Goal: Transaction & Acquisition: Download file/media

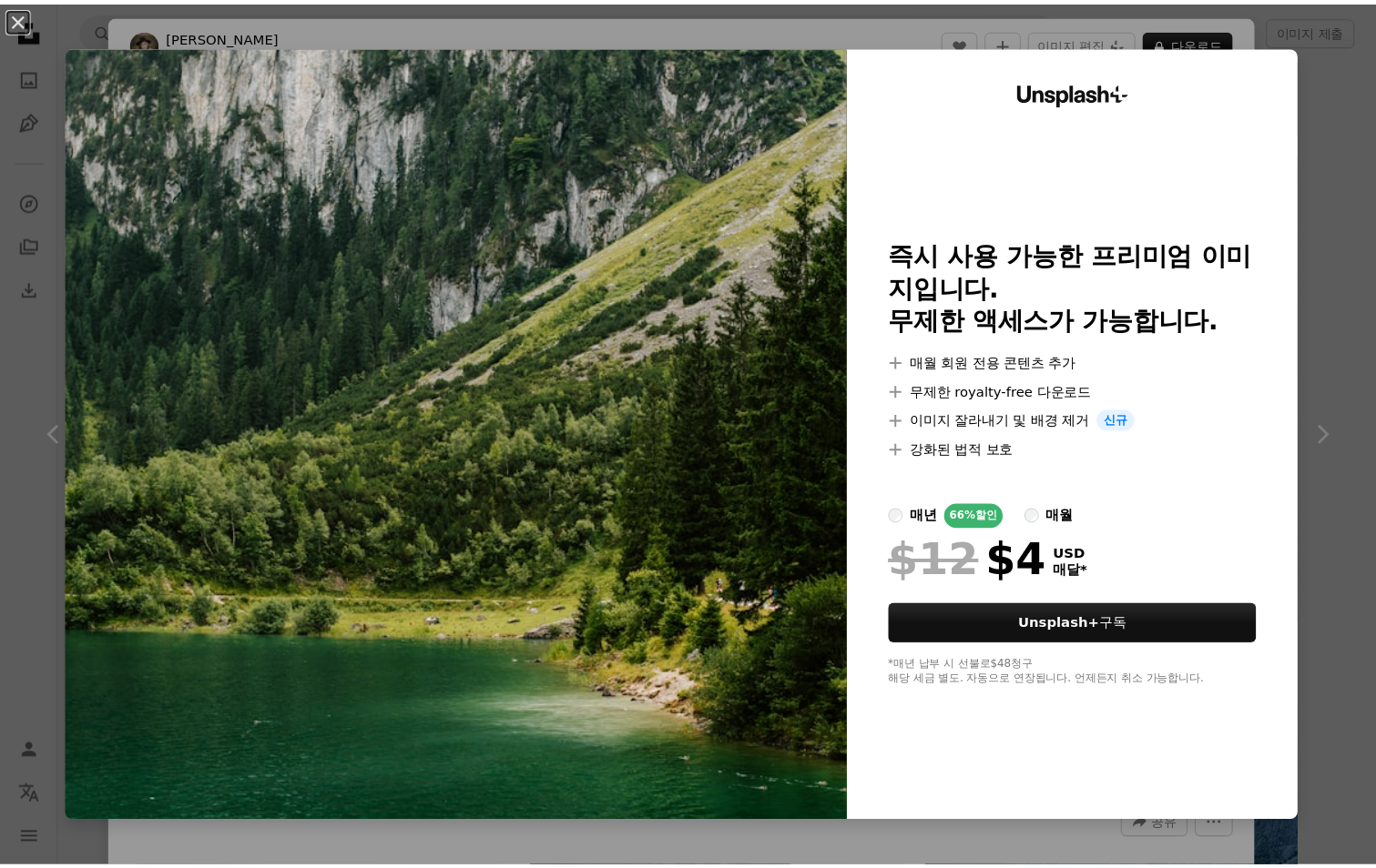
scroll to position [18297, 0]
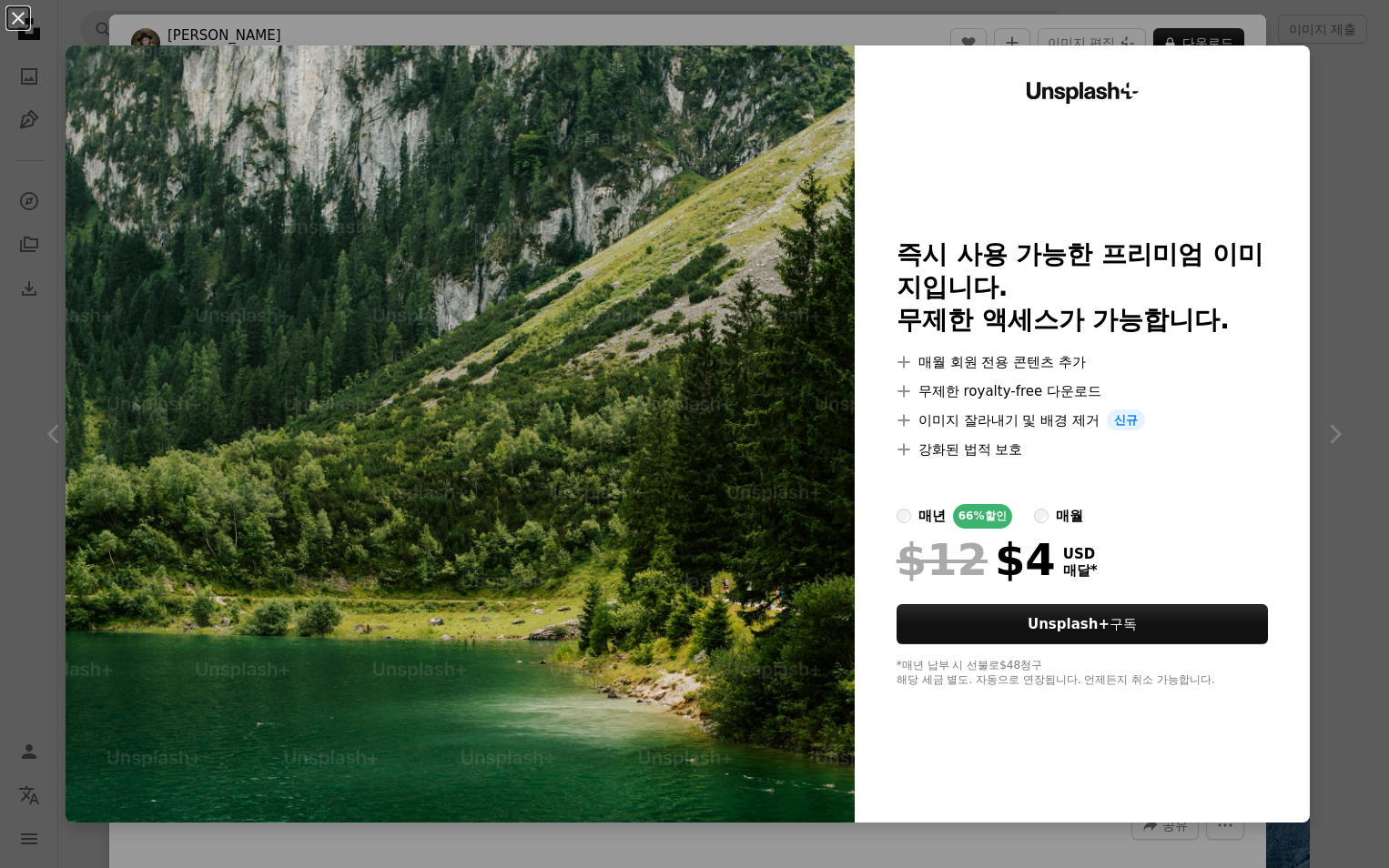
click at [539, 358] on img at bounding box center [461, 434] width 790 height 777
click at [820, 515] on img at bounding box center [461, 434] width 790 height 777
click at [11, 19] on button "An X shape" at bounding box center [18, 18] width 22 height 22
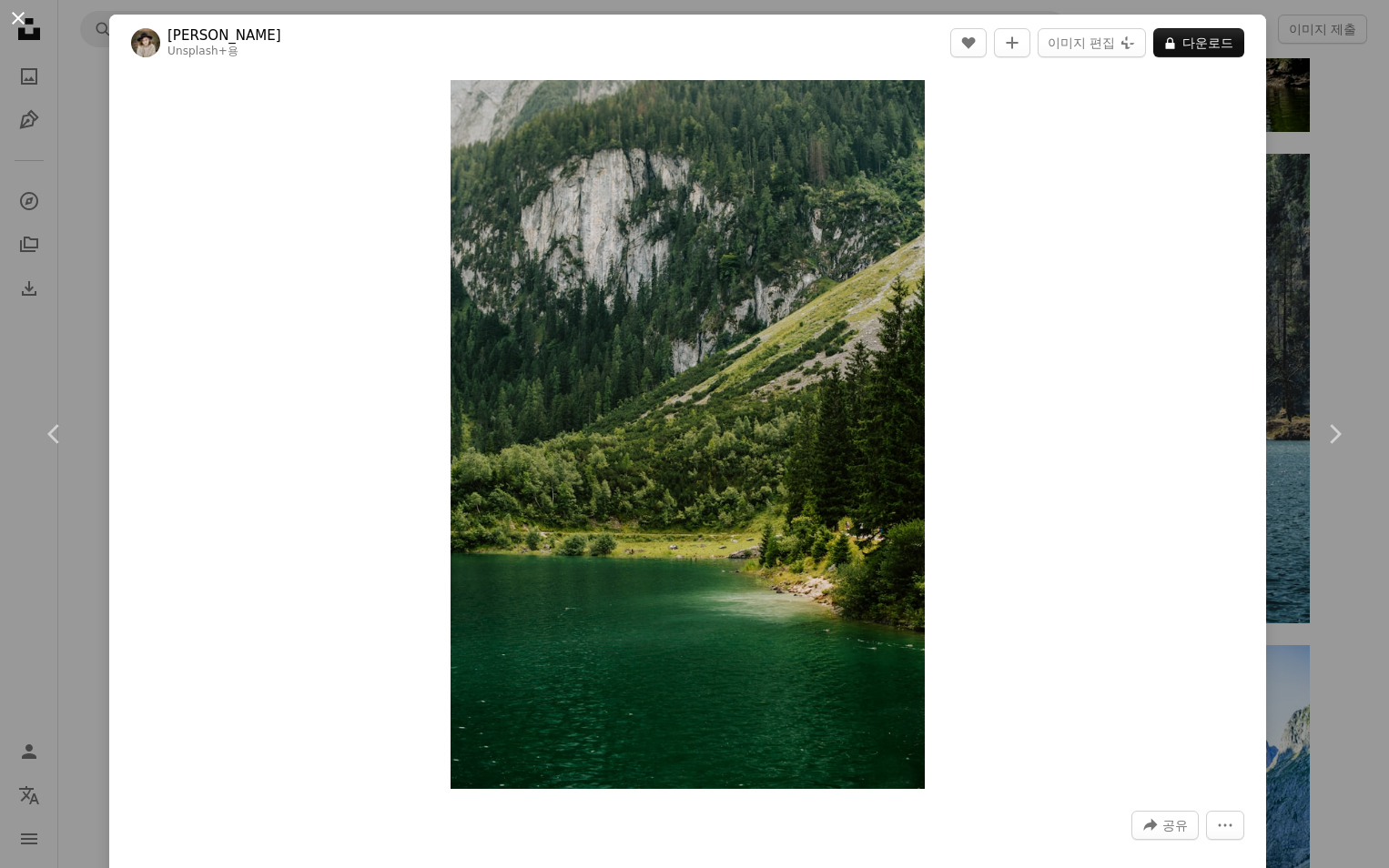
click at [11, 17] on button "An X shape" at bounding box center [18, 18] width 22 height 22
